Goal: Task Accomplishment & Management: Use online tool/utility

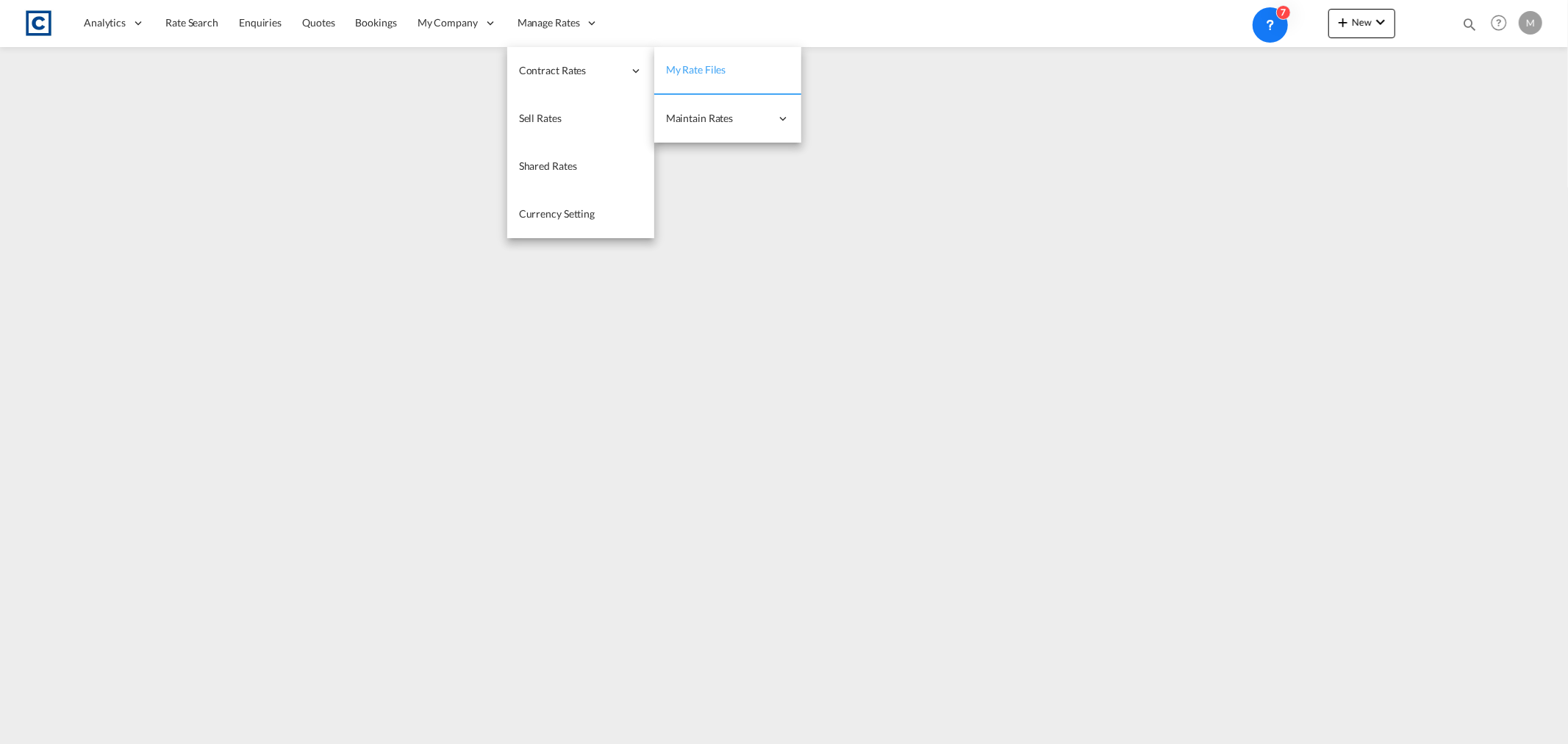
click at [717, 72] on span "My Rate Files" at bounding box center [697, 70] width 61 height 13
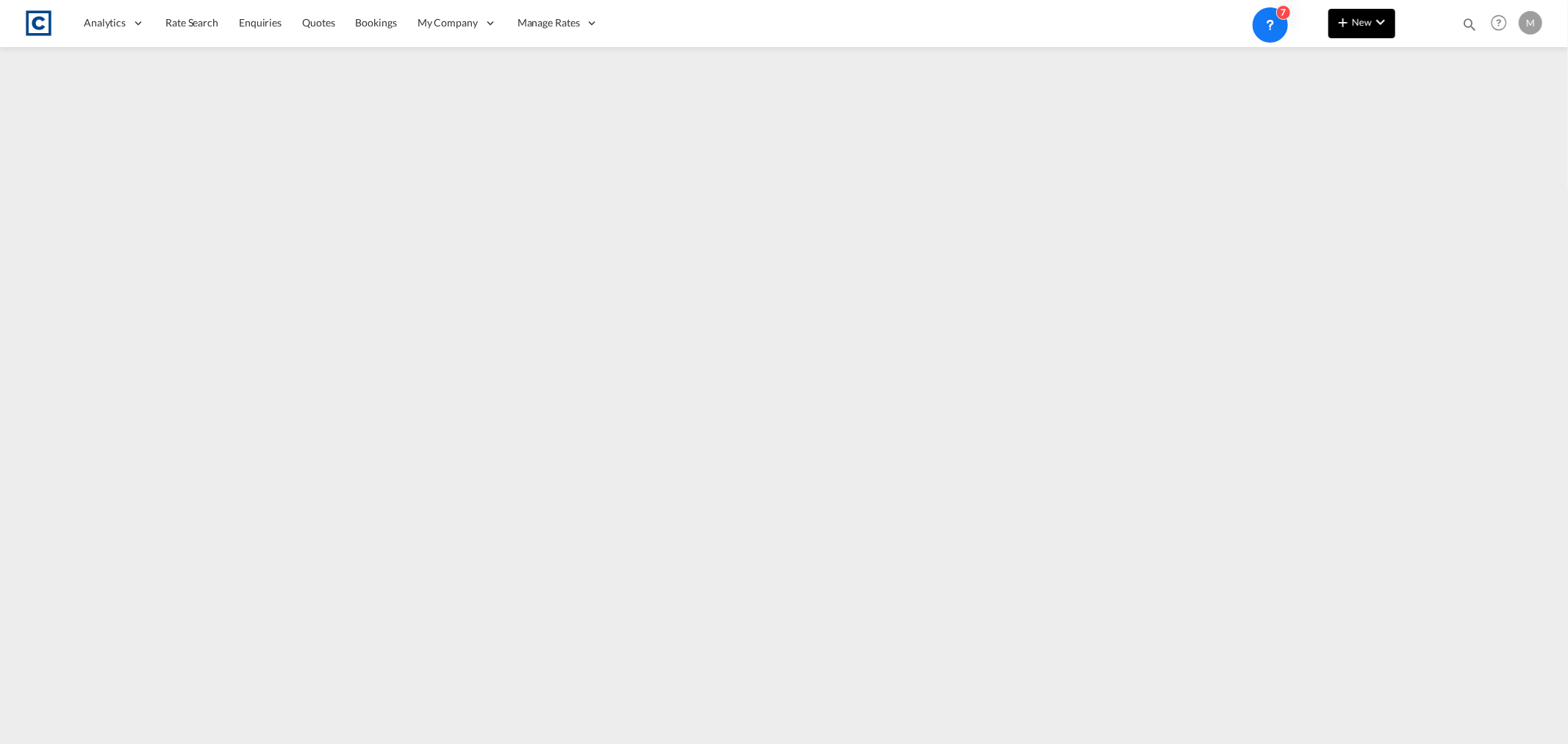
click at [1386, 22] on md-icon "icon-chevron-down" at bounding box center [1380, 21] width 17 height 17
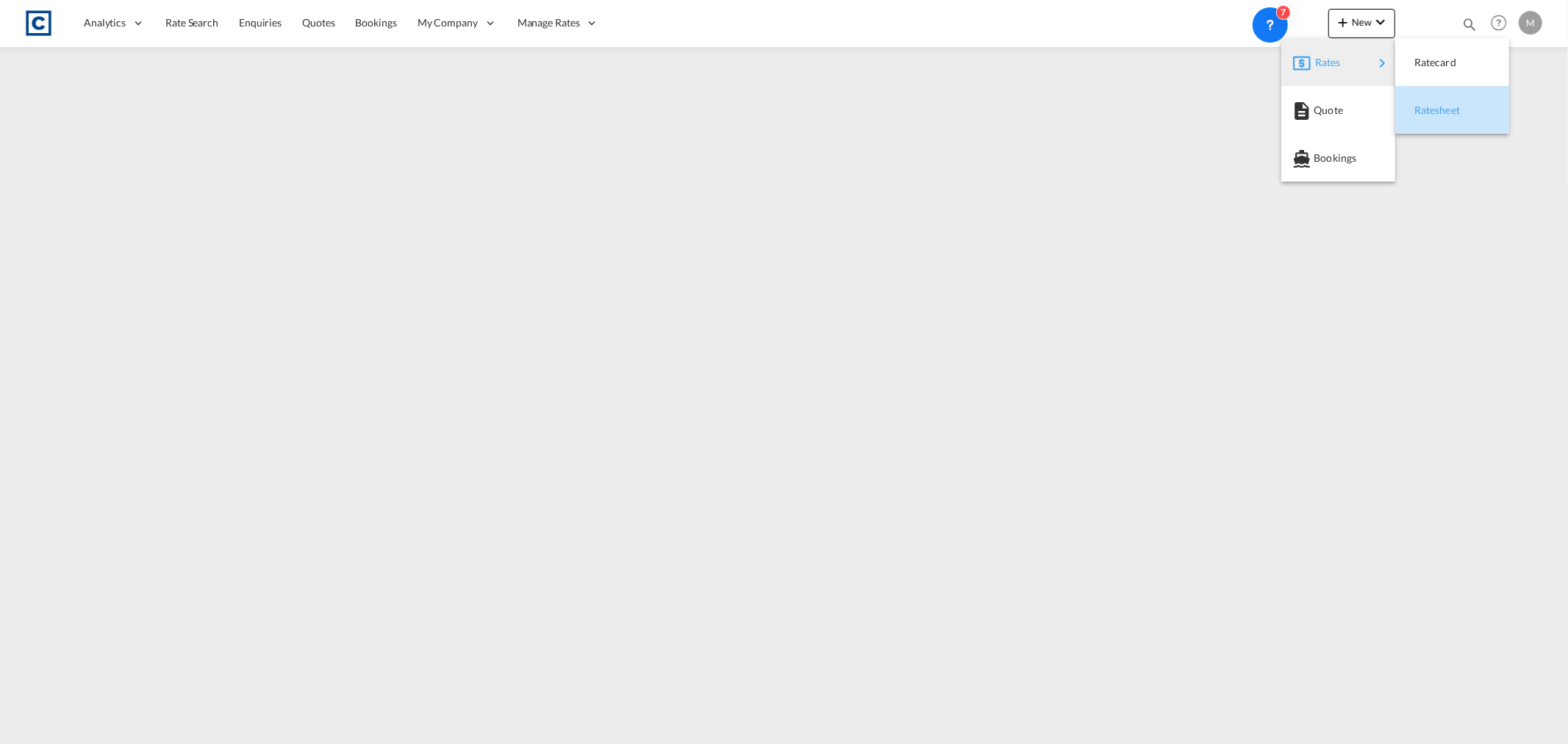
click at [1431, 111] on span "Ratesheet" at bounding box center [1423, 110] width 17 height 29
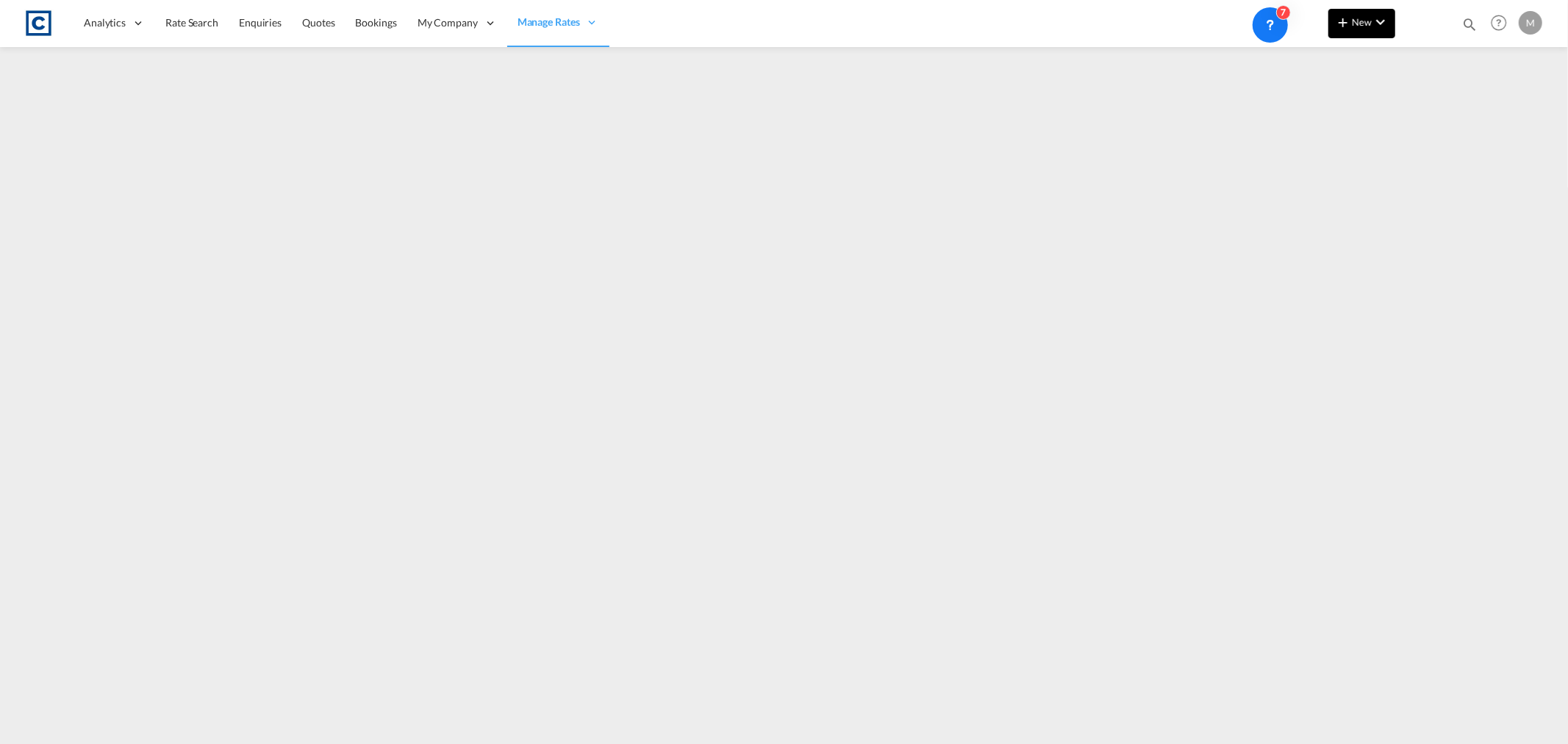
click at [1377, 10] on button "New" at bounding box center [1362, 24] width 67 height 29
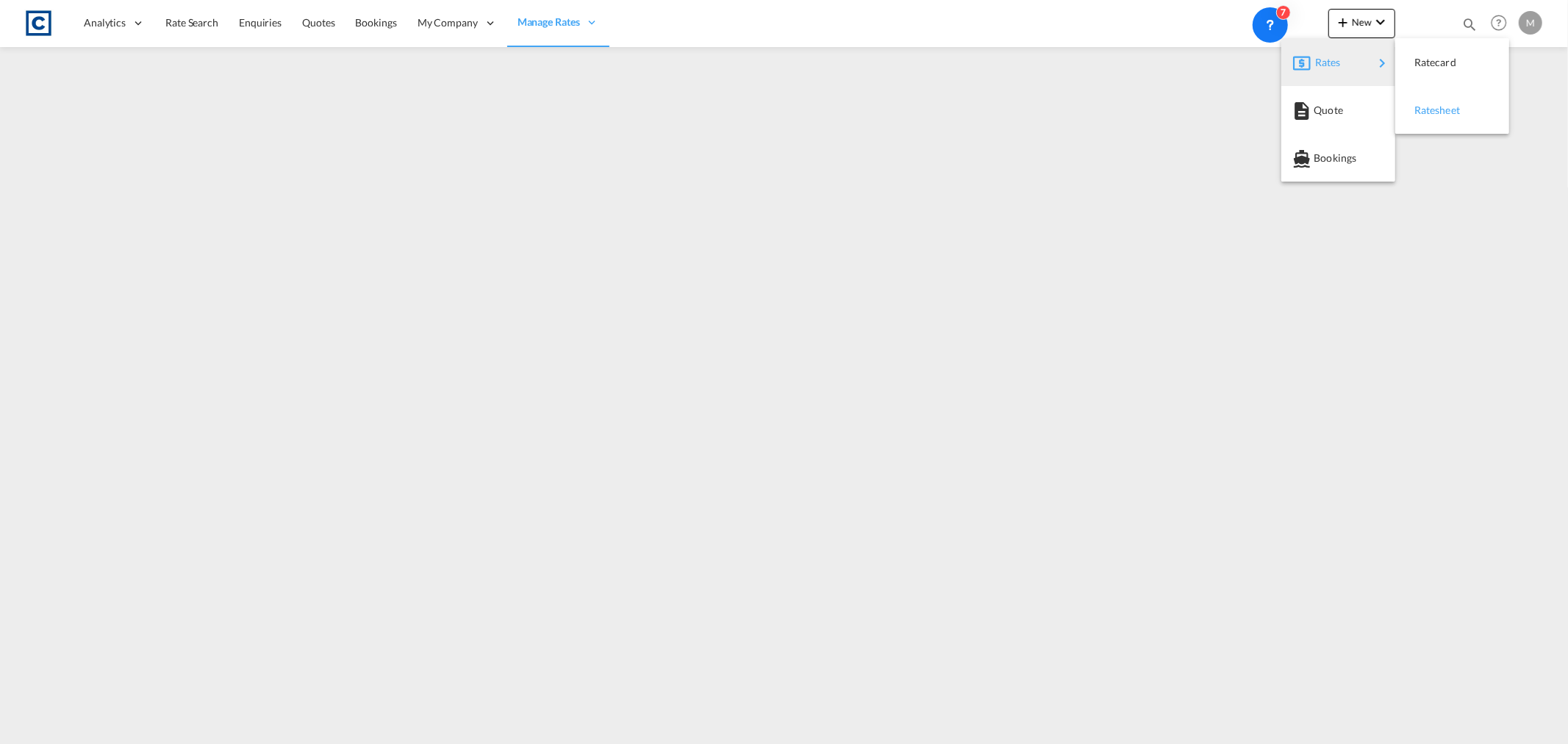
click at [1431, 111] on span "Ratesheet" at bounding box center [1423, 110] width 17 height 29
